Goal: Task Accomplishment & Management: Manage account settings

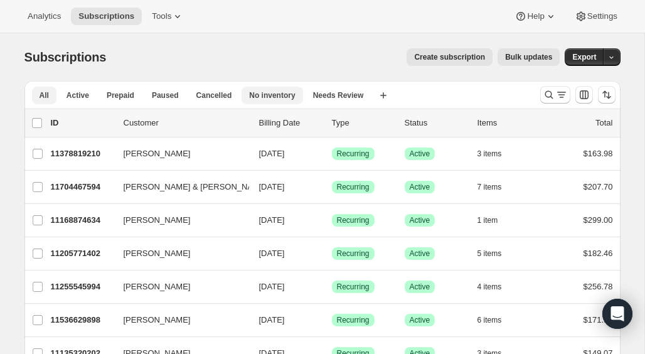
click at [282, 90] on span "No inventory" at bounding box center [272, 95] width 46 height 10
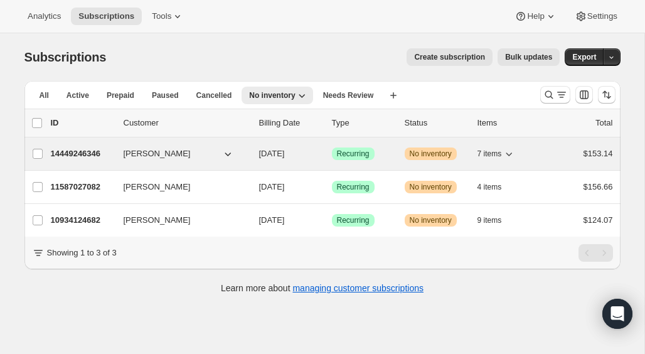
click at [85, 155] on p "14449246346" at bounding box center [82, 154] width 63 height 13
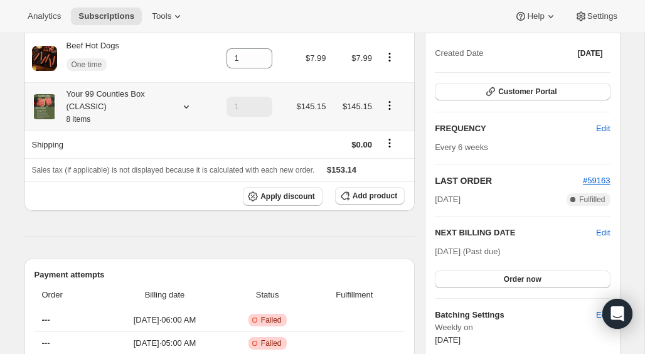
scroll to position [261, 0]
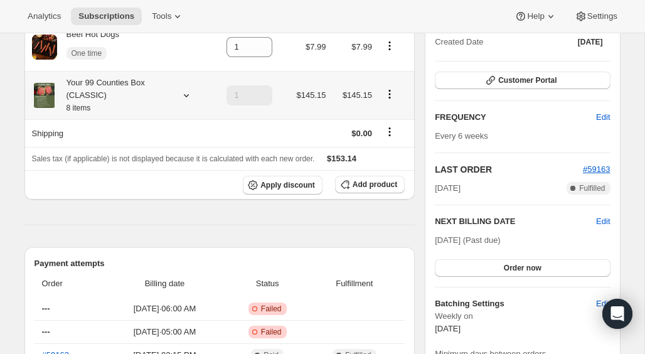
click at [186, 97] on icon at bounding box center [186, 95] width 13 height 13
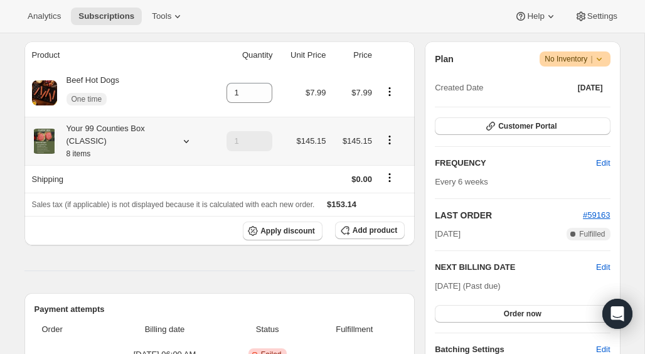
scroll to position [232, 0]
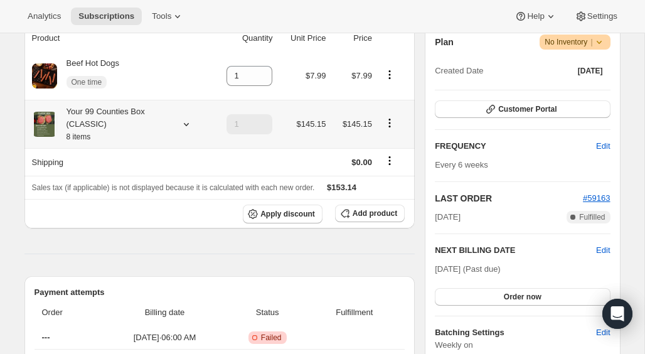
click at [183, 126] on icon at bounding box center [186, 124] width 13 height 13
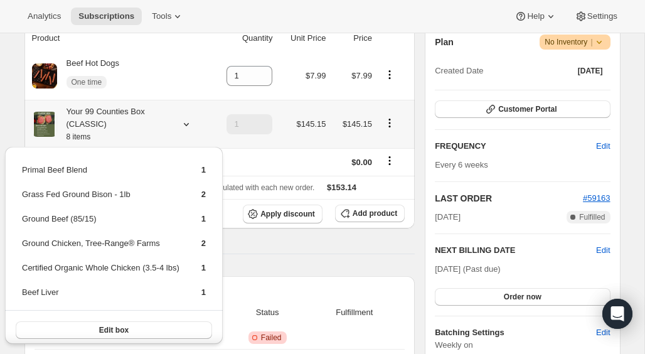
click at [112, 267] on td "Certified Organic Whole Chicken (3.5-4 lbs)" at bounding box center [100, 272] width 159 height 23
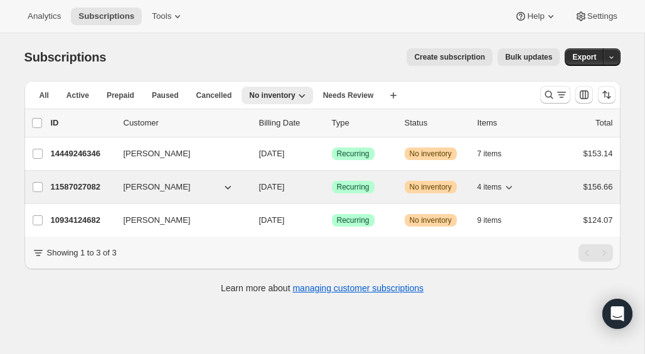
click at [80, 186] on p "11587027082" at bounding box center [82, 187] width 63 height 13
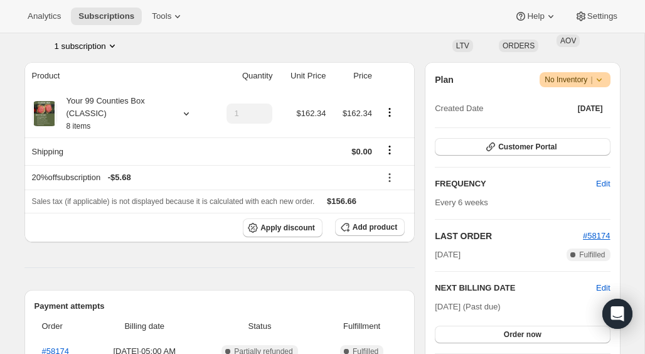
scroll to position [200, 0]
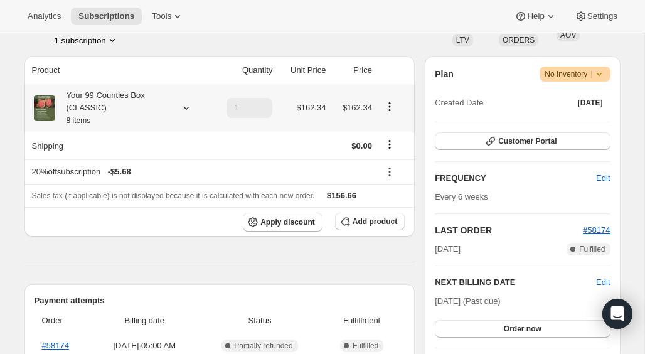
click at [188, 112] on icon at bounding box center [186, 108] width 13 height 13
